Goal: Navigation & Orientation: Find specific page/section

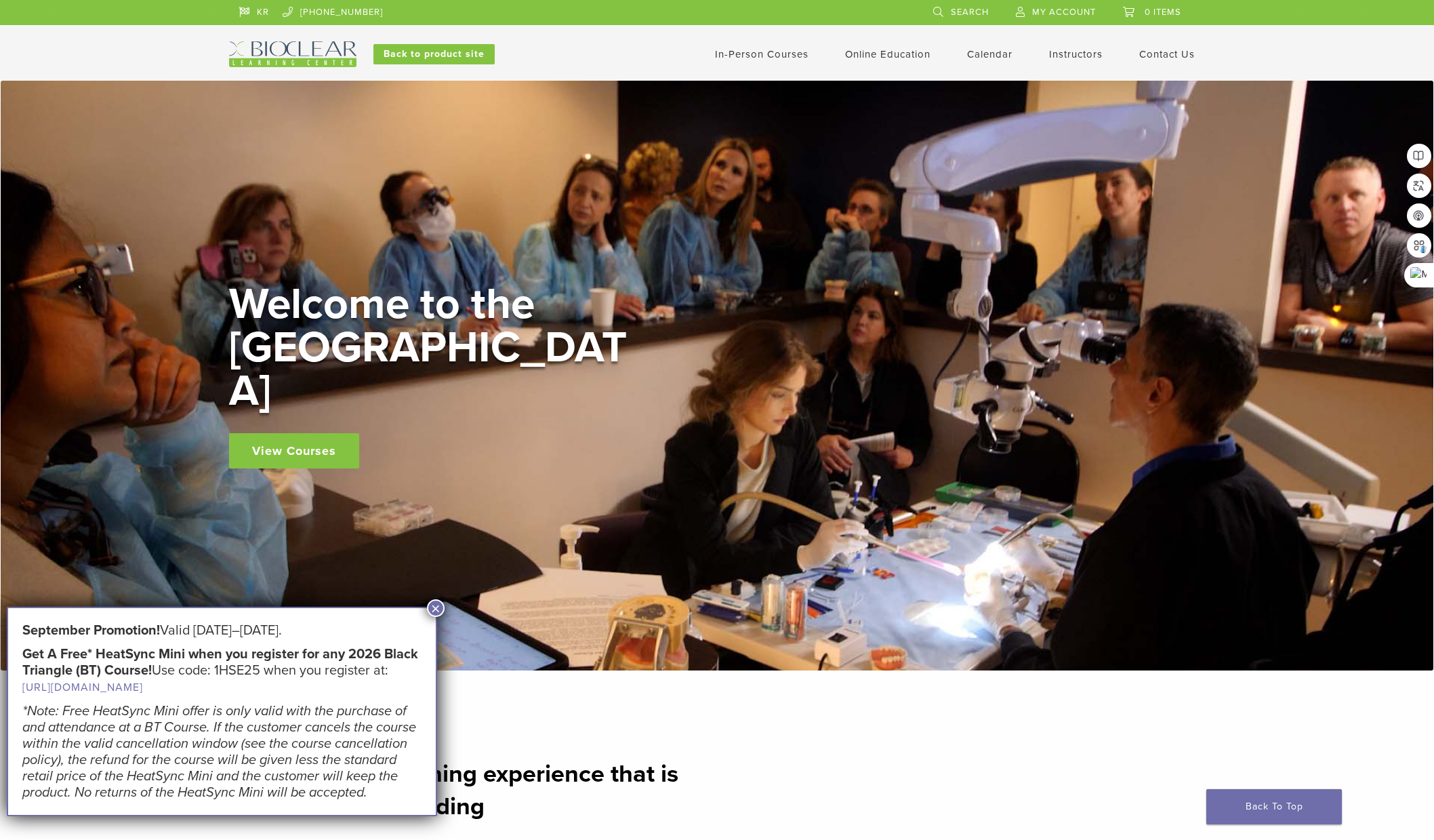
click at [307, 54] on img at bounding box center [292, 54] width 127 height 26
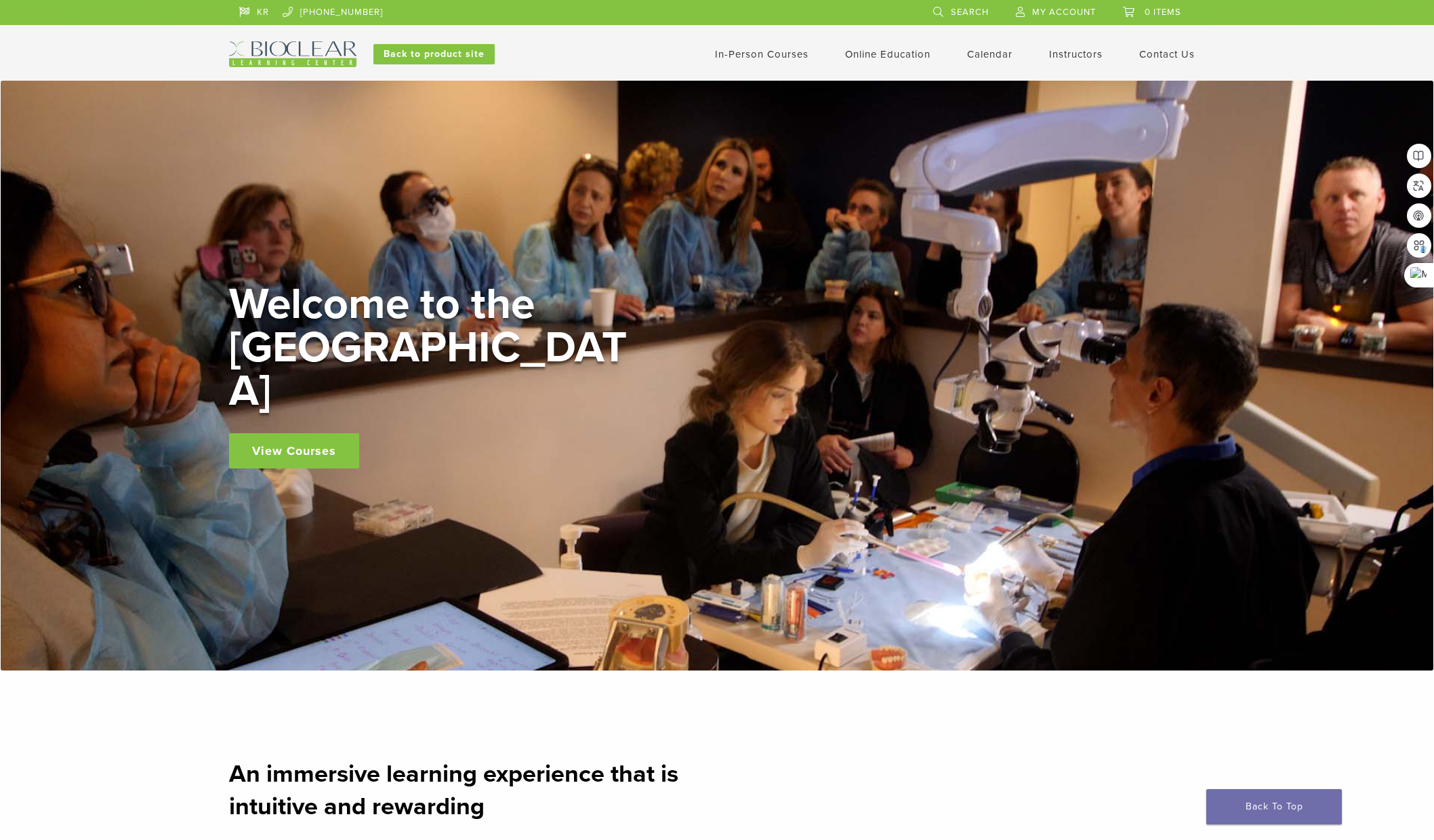
click at [291, 48] on img at bounding box center [292, 54] width 127 height 26
